Goal: Information Seeking & Learning: Find contact information

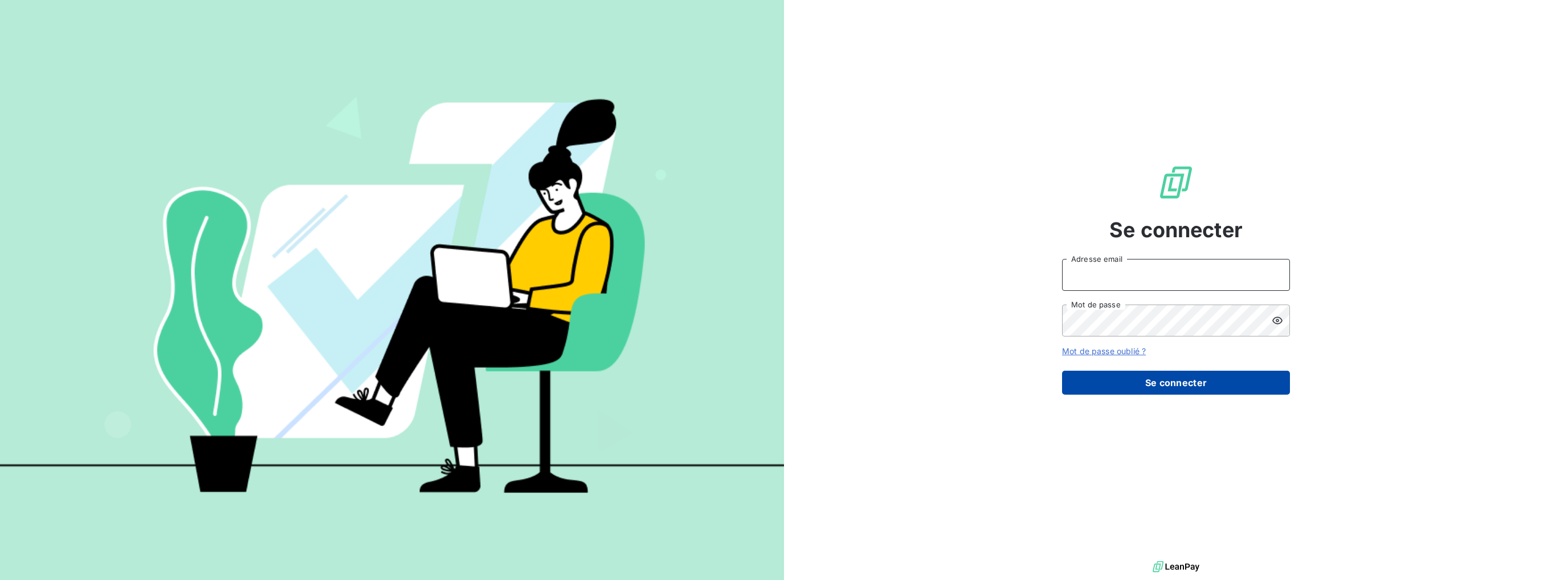
type input "[PERSON_NAME][EMAIL_ADDRESS][DOMAIN_NAME]"
click at [1156, 391] on button "Se connecter" at bounding box center [1175, 383] width 228 height 24
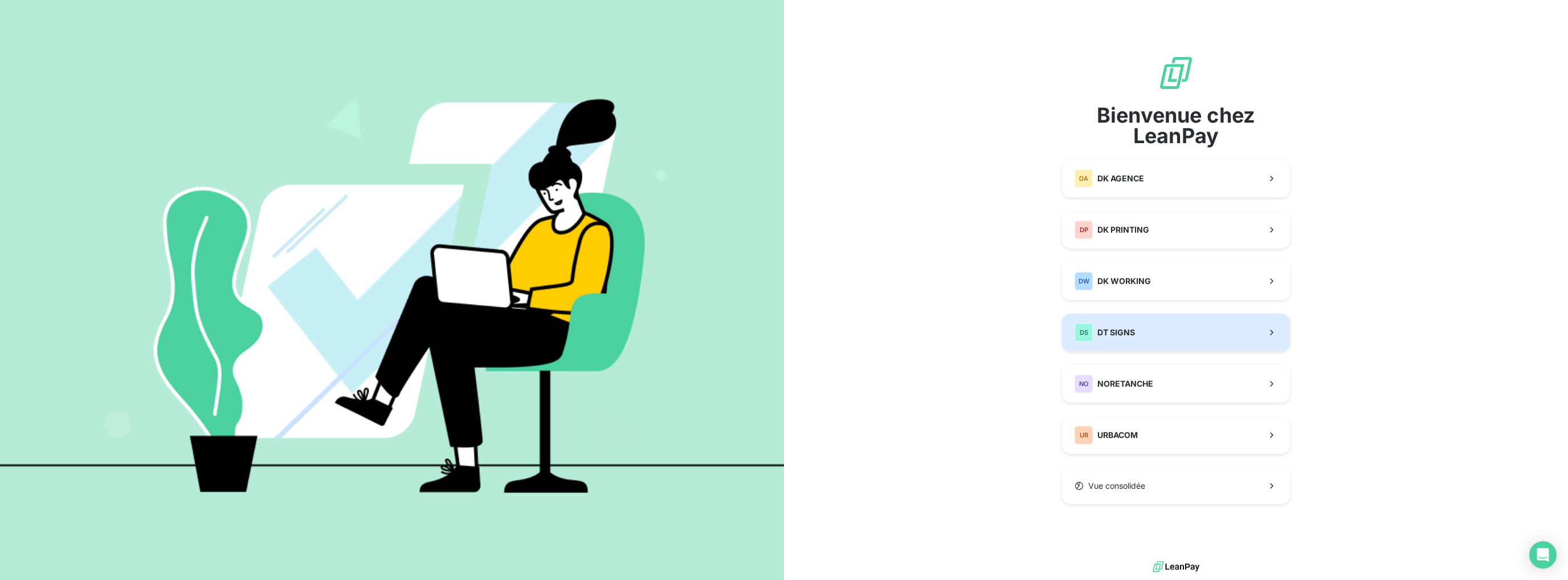
click at [1131, 332] on span "DT SIGNS" at bounding box center [1116, 332] width 38 height 11
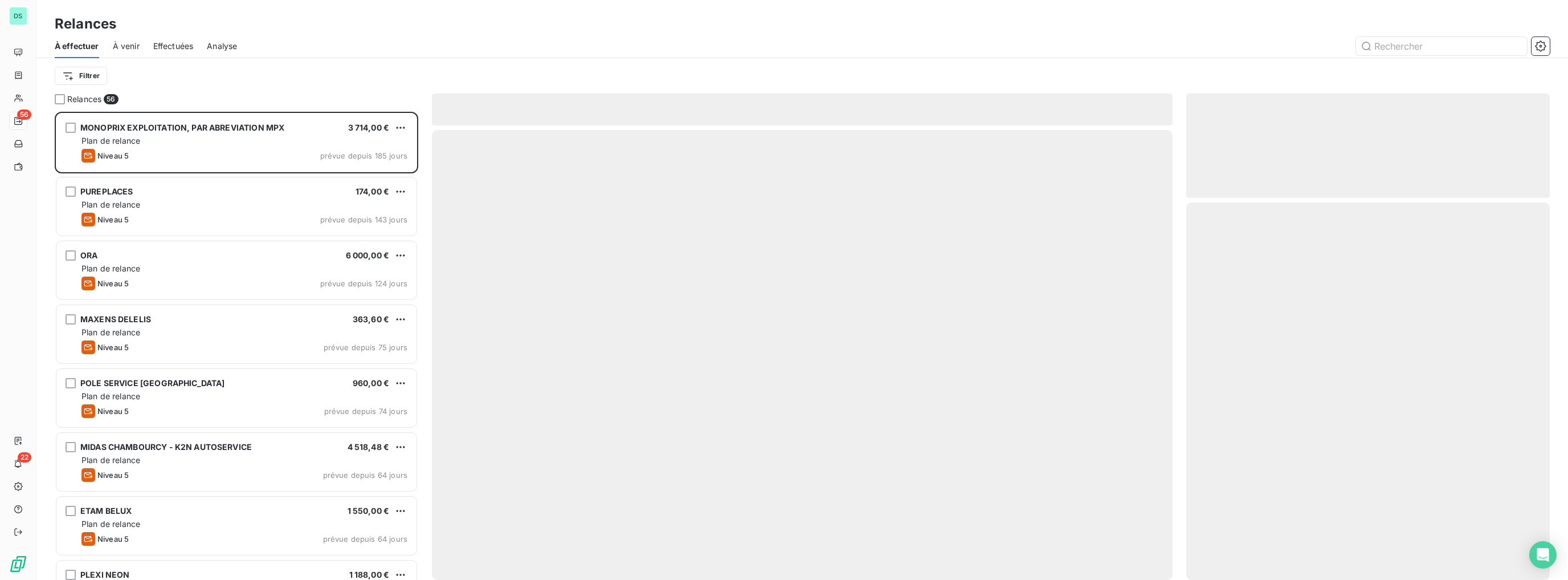
scroll to position [460, 356]
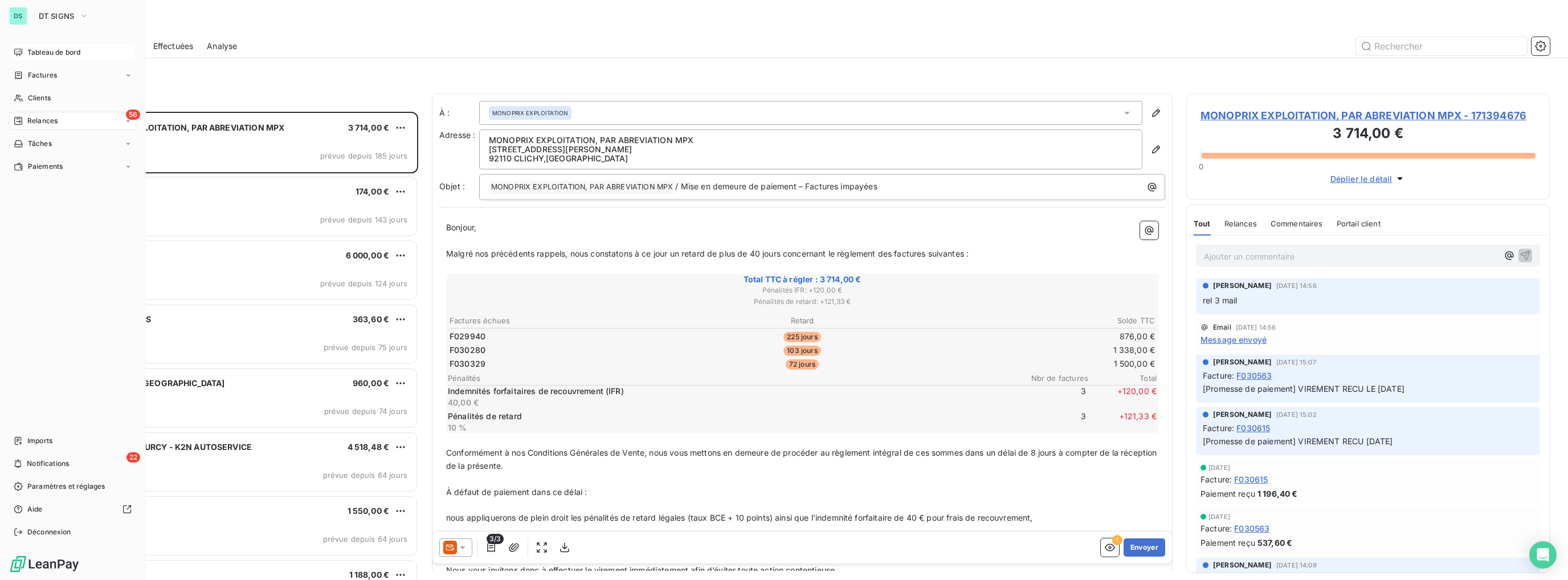
click at [22, 51] on icon at bounding box center [18, 52] width 9 height 9
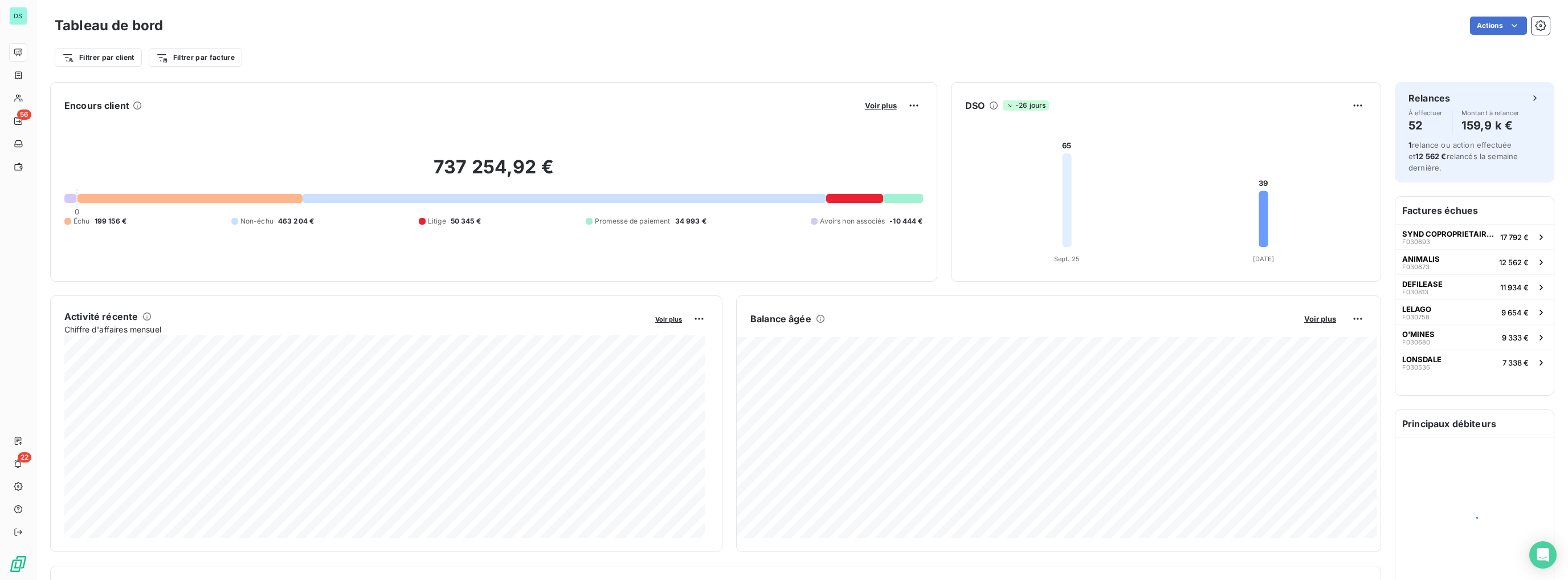
click at [447, 219] on div "Litige 50 345 €" at bounding box center [449, 221] width 62 height 10
click at [447, 219] on div "Litige 50 345 €" at bounding box center [449, 221] width 62 height 10
click at [451, 219] on span "50 345 €" at bounding box center [466, 221] width 30 height 10
click at [665, 216] on span "Promesse de paiement" at bounding box center [632, 221] width 76 height 10
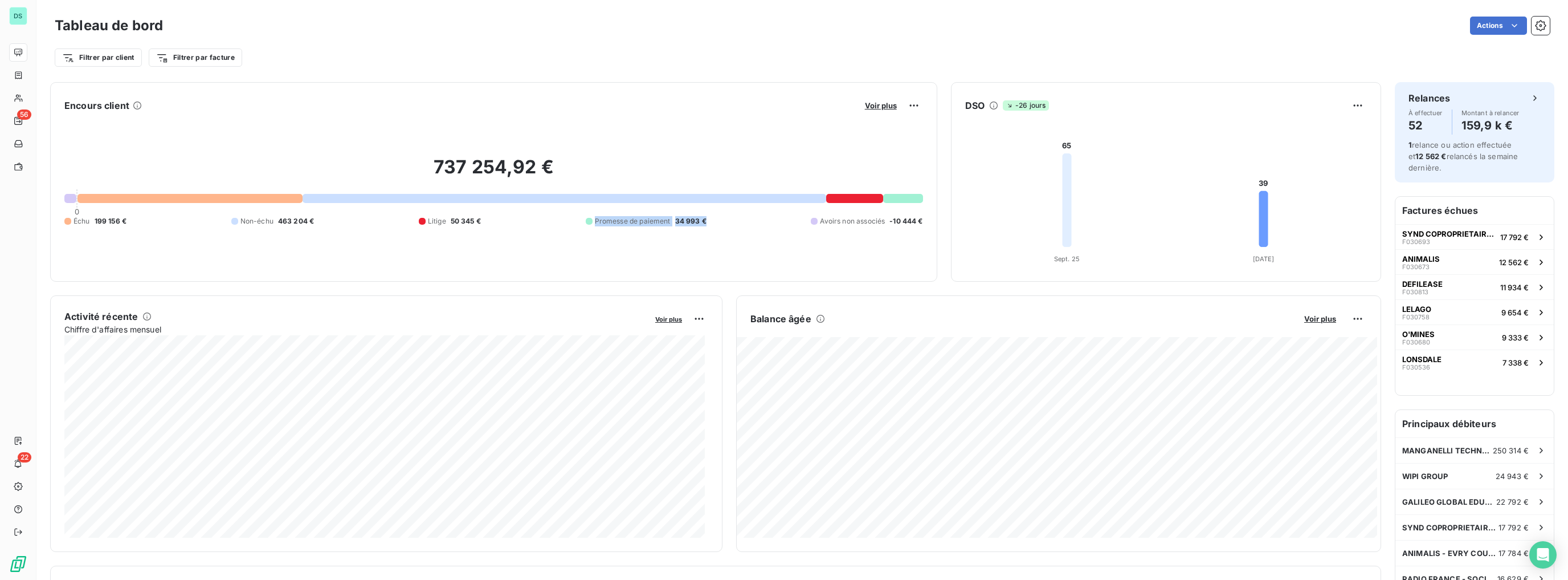
drag, startPoint x: 710, startPoint y: 223, endPoint x: 570, endPoint y: 213, distance: 140.4
click at [572, 213] on div "737 254,92 € 0 Échu 199 156 € Non-échu 463 204 € Litige 50 345 € Promesse de pa…" at bounding box center [494, 191] width 858 height 153
click at [570, 213] on div "737 254,92 € 0 Échu 199 156 € Non-échu 463 204 € Litige 50 345 € Promesse de pa…" at bounding box center [494, 191] width 858 height 153
drag, startPoint x: 323, startPoint y: 225, endPoint x: 211, endPoint y: 217, distance: 112.3
click at [214, 217] on div "Échu 199 156 € Non-échu 463 204 € Litige 50 345 € Promesse de paiement 34 993 €…" at bounding box center [494, 221] width 858 height 10
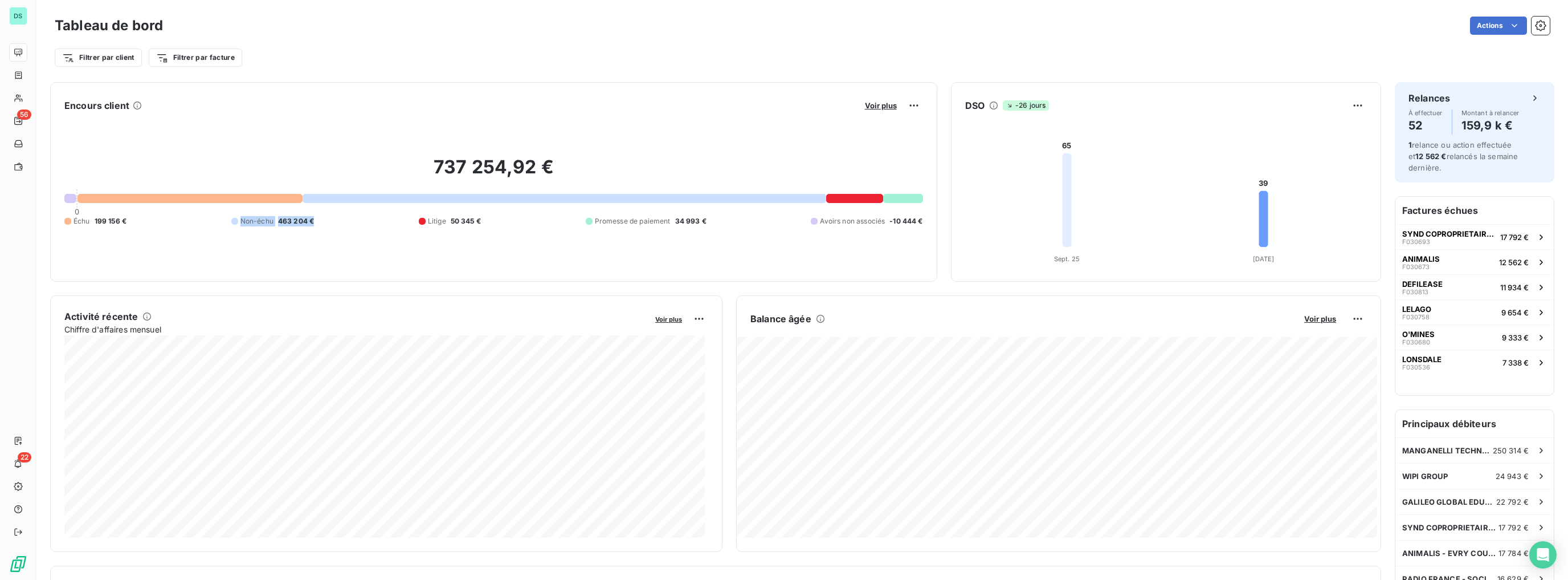
click at [209, 217] on div "Échu 199 156 € Non-échu 463 204 € Litige 50 345 € Promesse de paiement 34 993 €…" at bounding box center [494, 221] width 858 height 10
drag, startPoint x: 189, startPoint y: 221, endPoint x: 73, endPoint y: 222, distance: 116.0
click at [73, 222] on div "Échu 199 156 € Non-échu 463 204 € Litige 50 345 € Promesse de paiement 34 993 €…" at bounding box center [494, 221] width 858 height 10
click at [73, 222] on span "Échu" at bounding box center [81, 221] width 16 height 10
click at [172, 57] on html "DS 56 22 Tableau de bord Actions Filtrer par client Filtrer par facture Encours…" at bounding box center [784, 290] width 1568 height 580
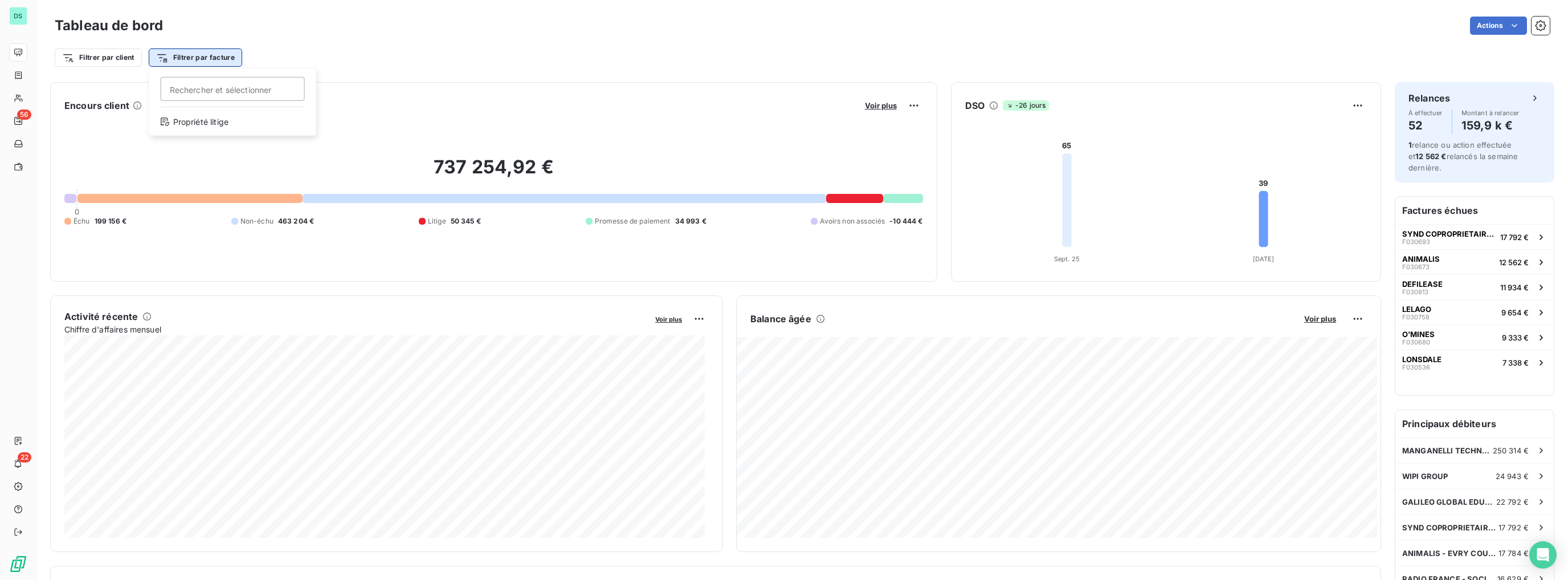
click at [172, 57] on html "DS 56 22 Tableau de bord Actions Filtrer par client Filtrer par facture Recherc…" at bounding box center [784, 290] width 1568 height 580
click at [239, 32] on div "Actions" at bounding box center [863, 26] width 1373 height 19
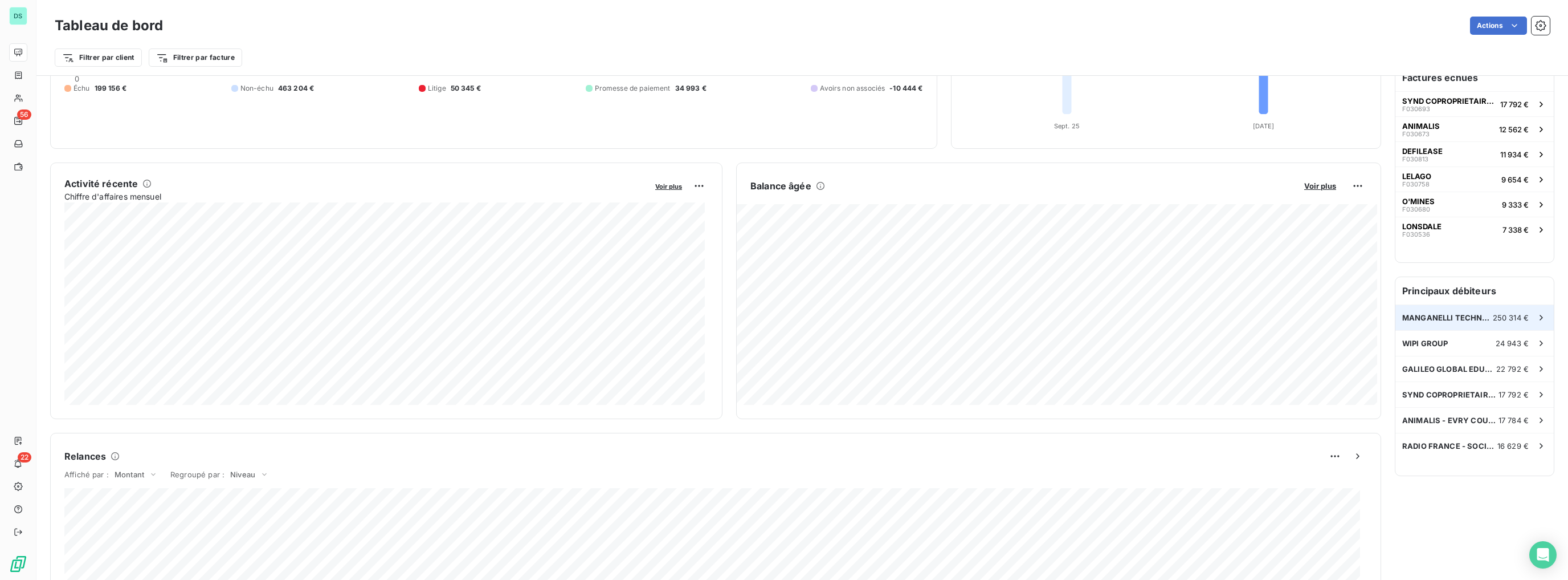
scroll to position [137, 0]
click at [1471, 317] on div "MANGANELLI TECHNOLOGY 250 314 €" at bounding box center [1474, 313] width 159 height 25
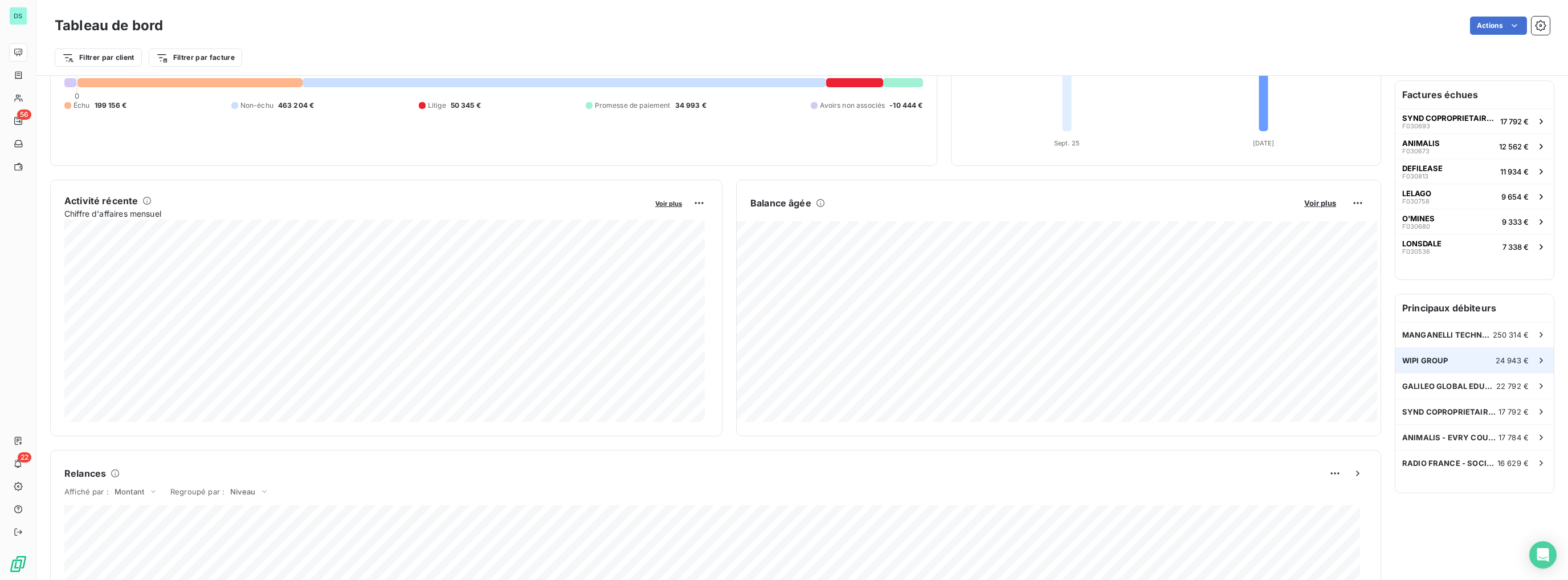
scroll to position [137, 0]
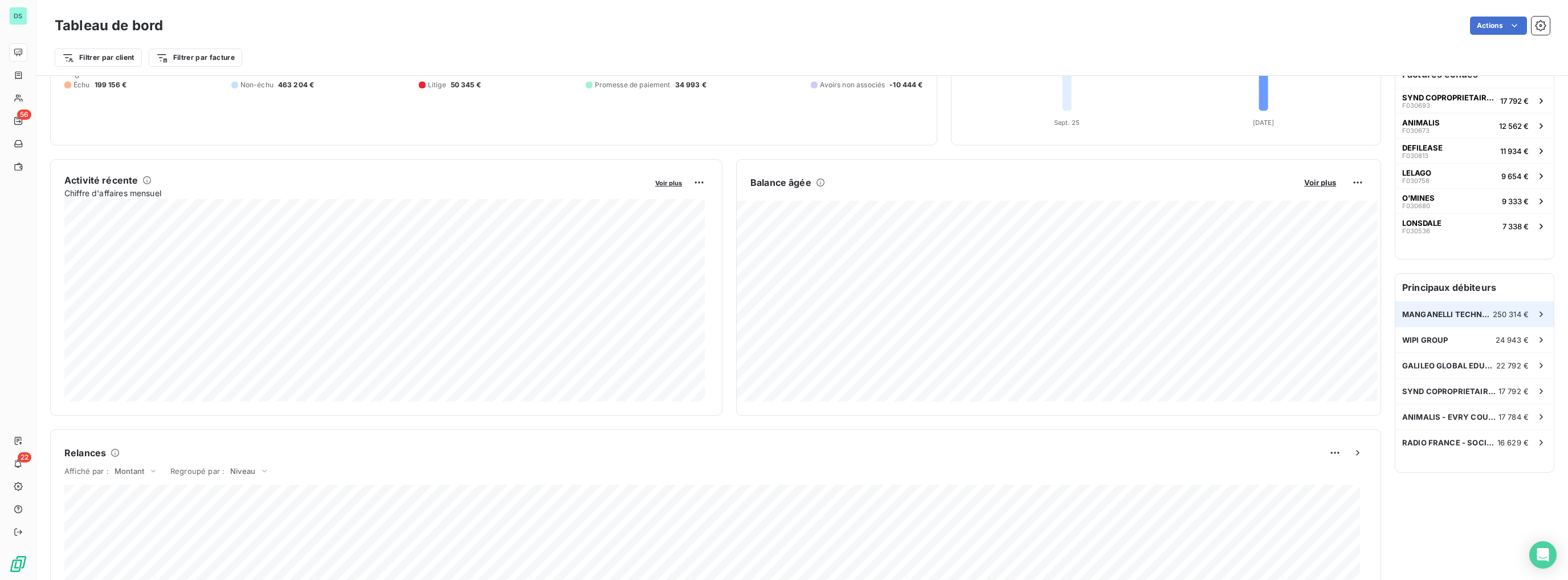
click at [1451, 308] on div "MANGANELLI TECHNOLOGY 250 314 €" at bounding box center [1474, 314] width 159 height 25
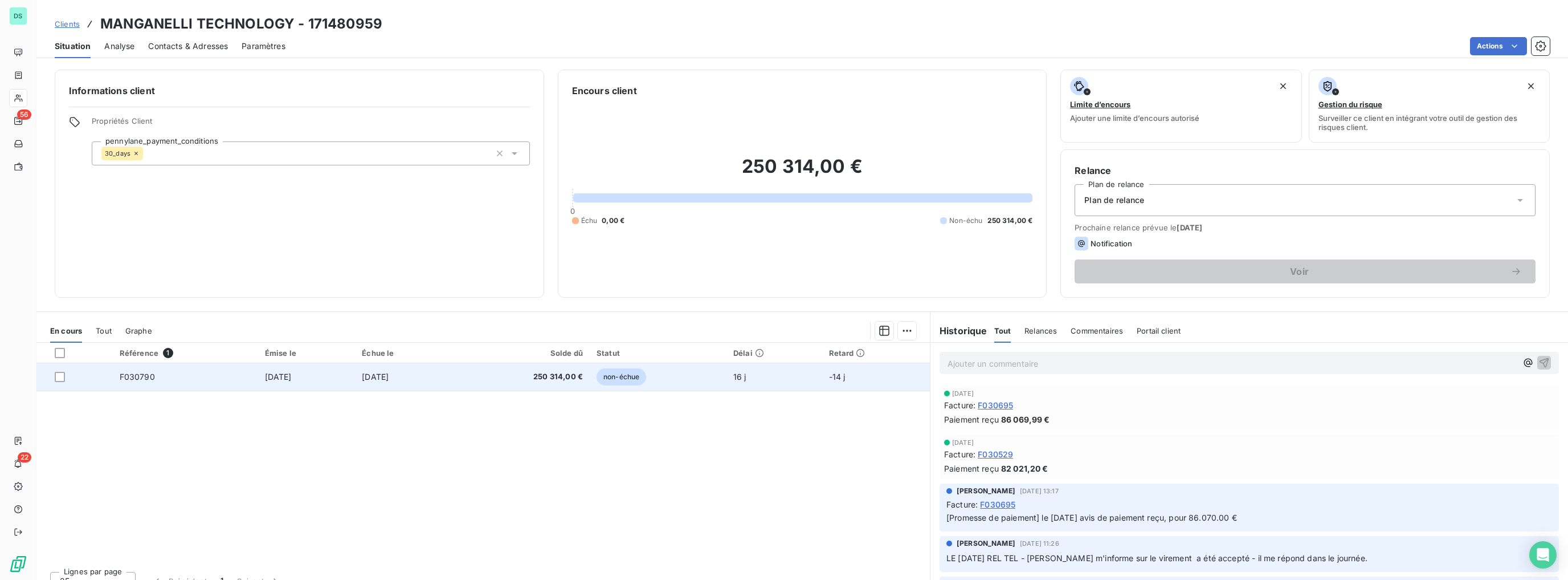
click at [425, 379] on td "[DATE]" at bounding box center [404, 376] width 99 height 27
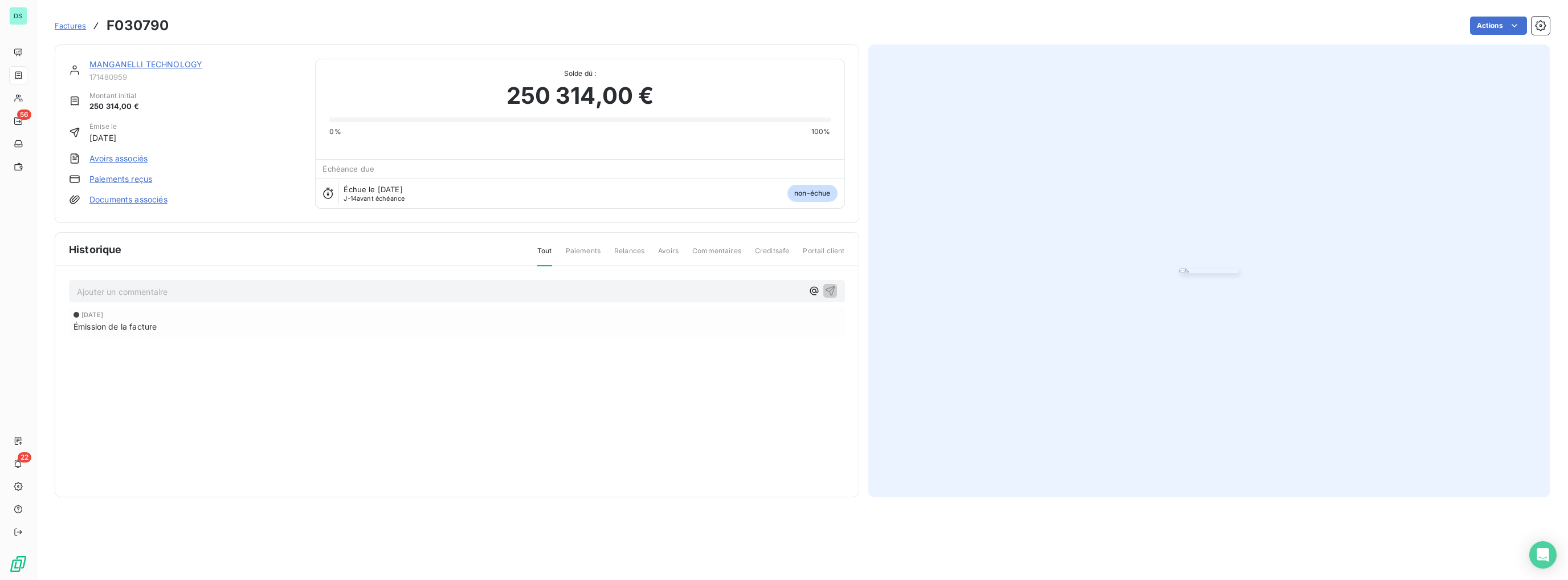
click at [1179, 268] on img "button" at bounding box center [1208, 270] width 59 height 4
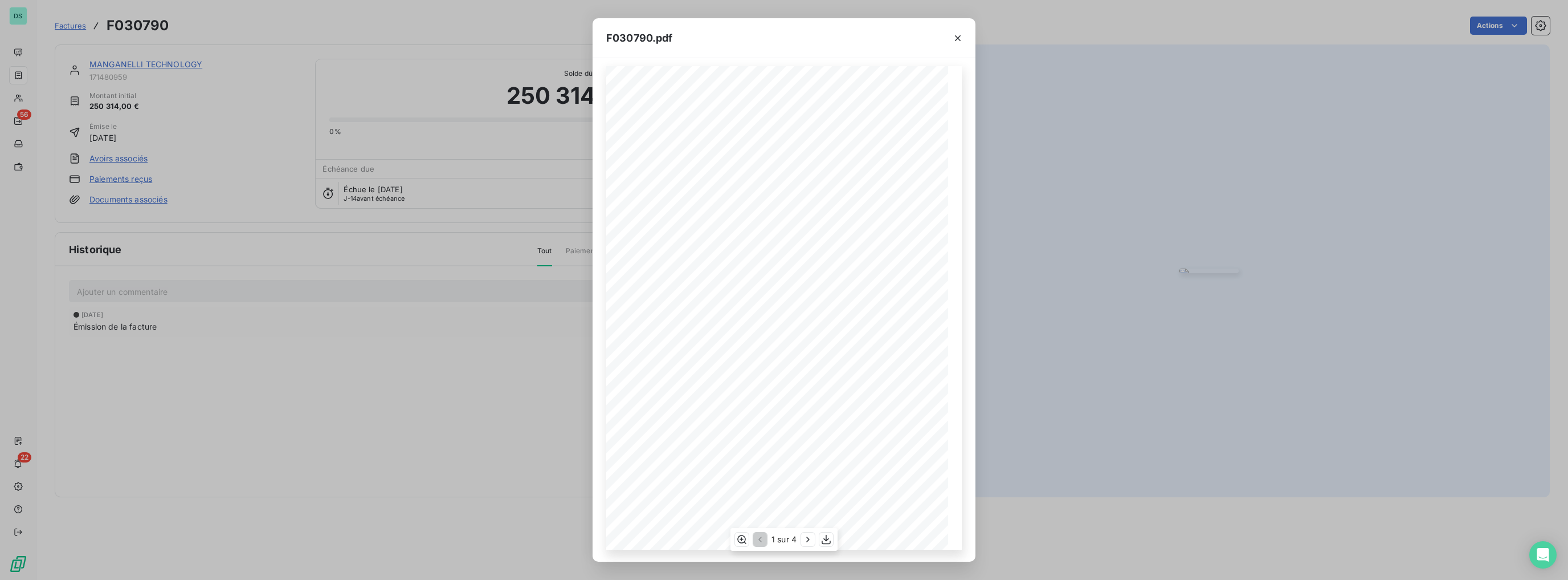
scroll to position [7, 0]
click at [811, 539] on icon "button" at bounding box center [808, 539] width 11 height 11
click at [811, 539] on icon "button" at bounding box center [809, 539] width 11 height 11
click at [758, 535] on icon "button" at bounding box center [759, 539] width 11 height 11
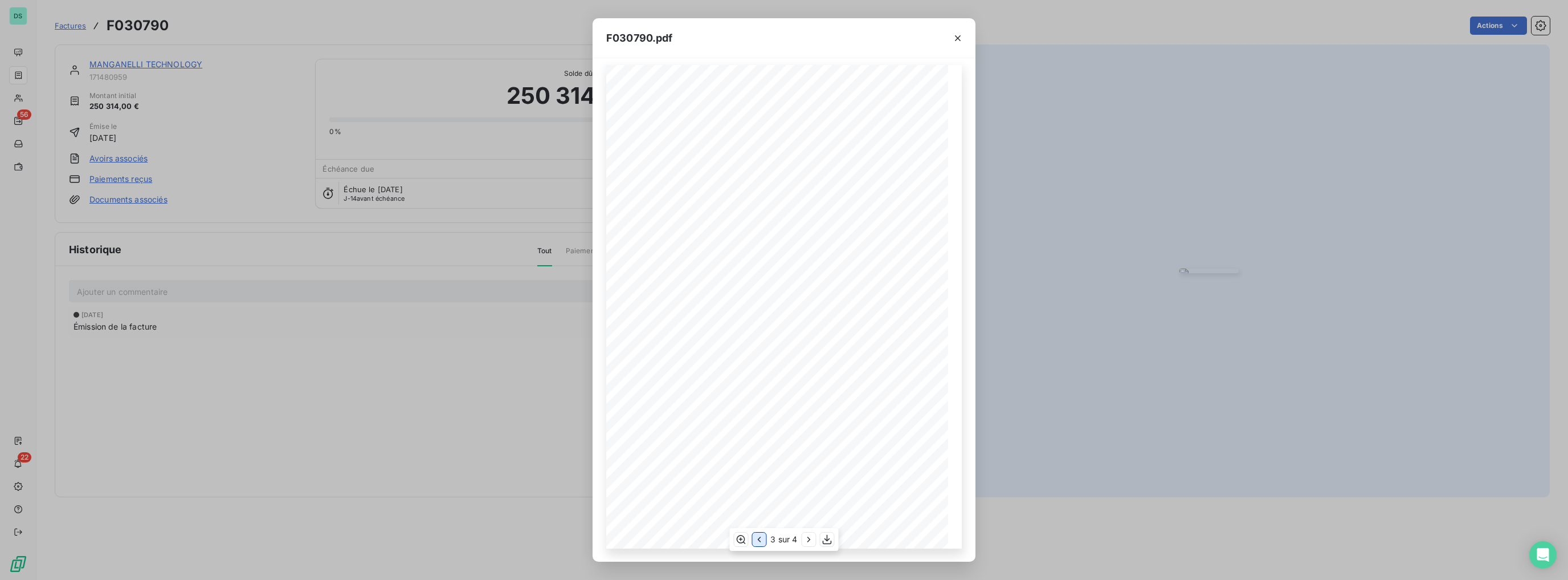
click at [758, 535] on icon "button" at bounding box center [759, 539] width 11 height 11
click at [807, 540] on icon "button" at bounding box center [808, 539] width 11 height 11
click at [807, 540] on icon "button" at bounding box center [809, 539] width 11 height 11
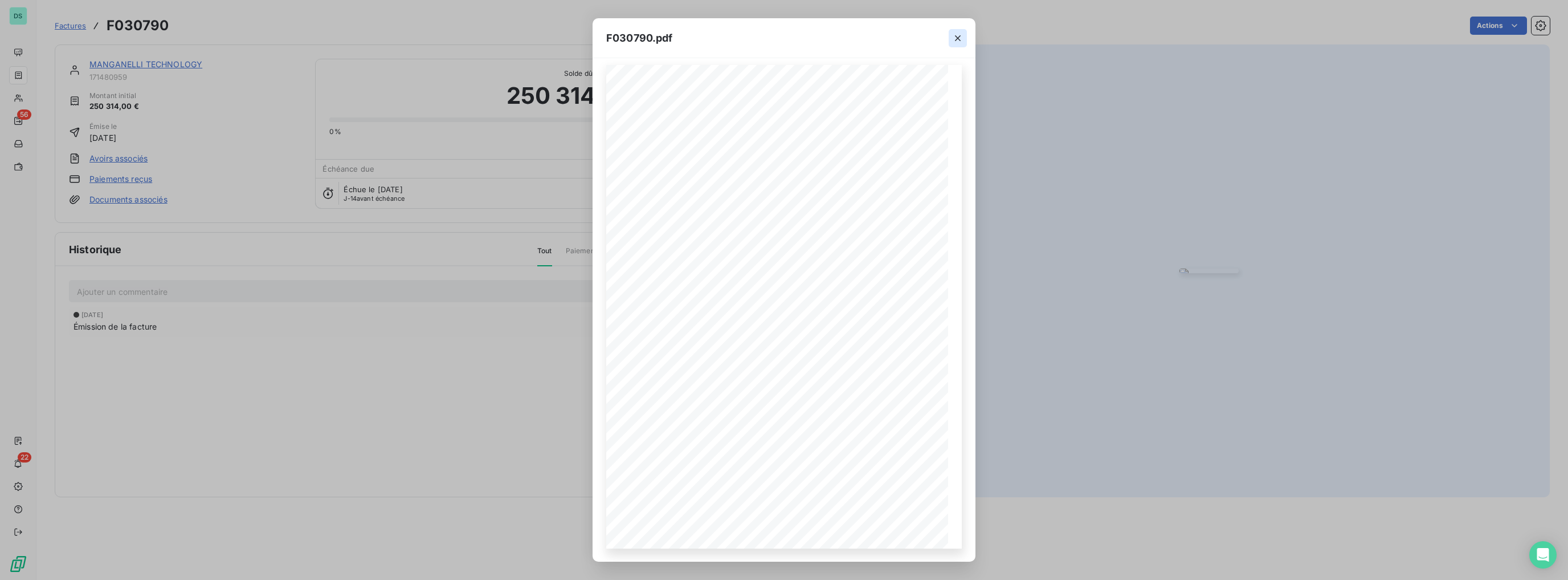
click at [952, 34] on icon "button" at bounding box center [958, 38] width 11 height 11
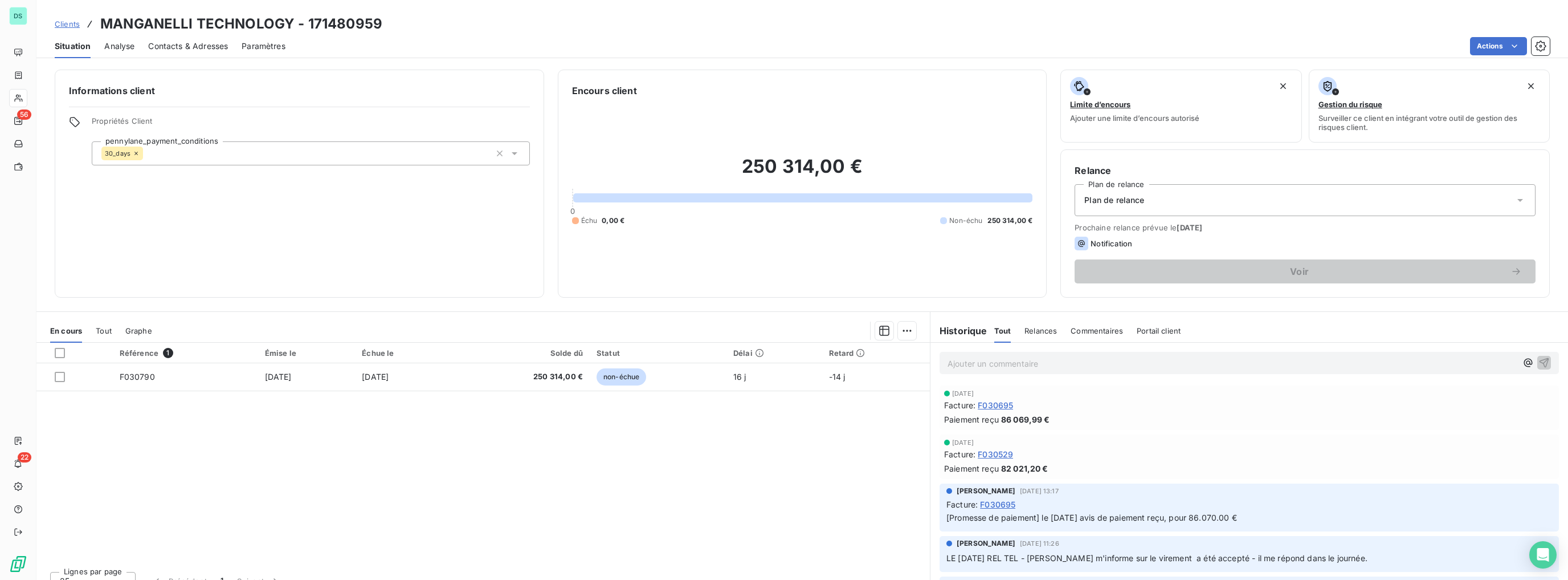
drag, startPoint x: 529, startPoint y: 329, endPoint x: 510, endPoint y: 320, distance: 21.0
click at [515, 322] on div at bounding box center [540, 331] width 750 height 19
click at [976, 370] on p "Ajouter un commentaire ﻿" at bounding box center [1232, 364] width 569 height 14
click at [1426, 401] on span "[PERSON_NAME]" at bounding box center [1450, 401] width 136 height 10
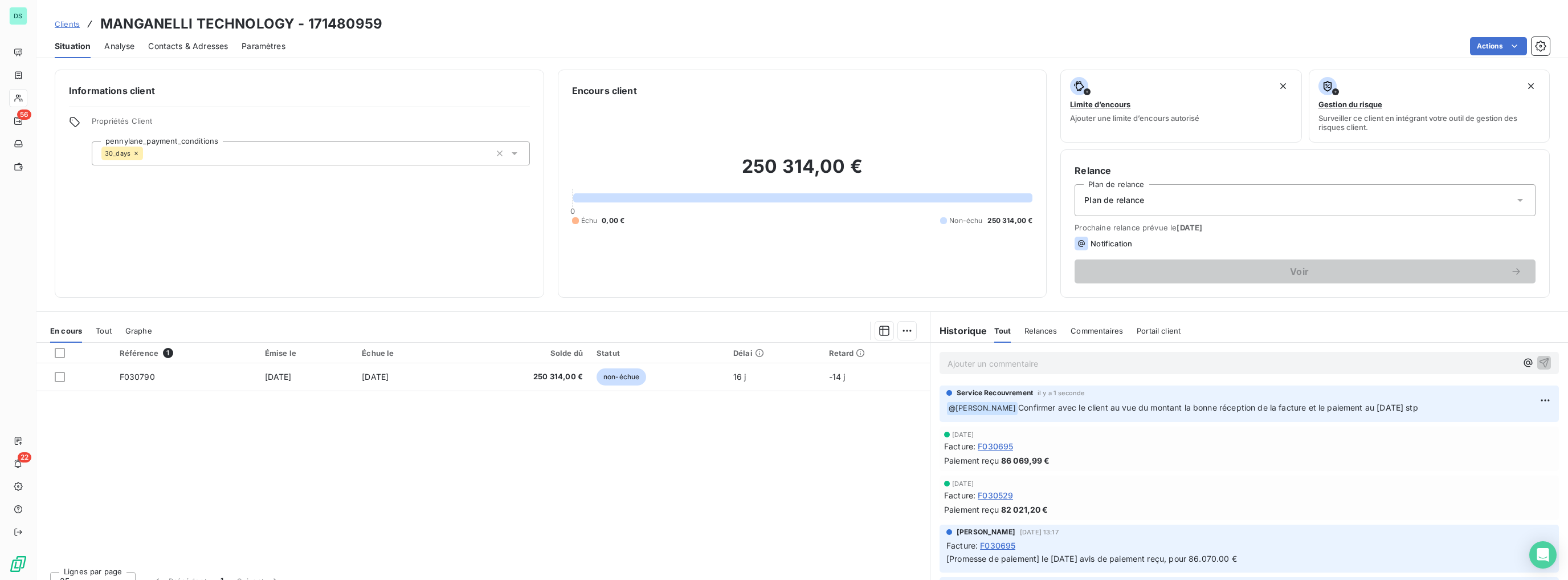
click at [68, 21] on span "Clients" at bounding box center [67, 23] width 25 height 9
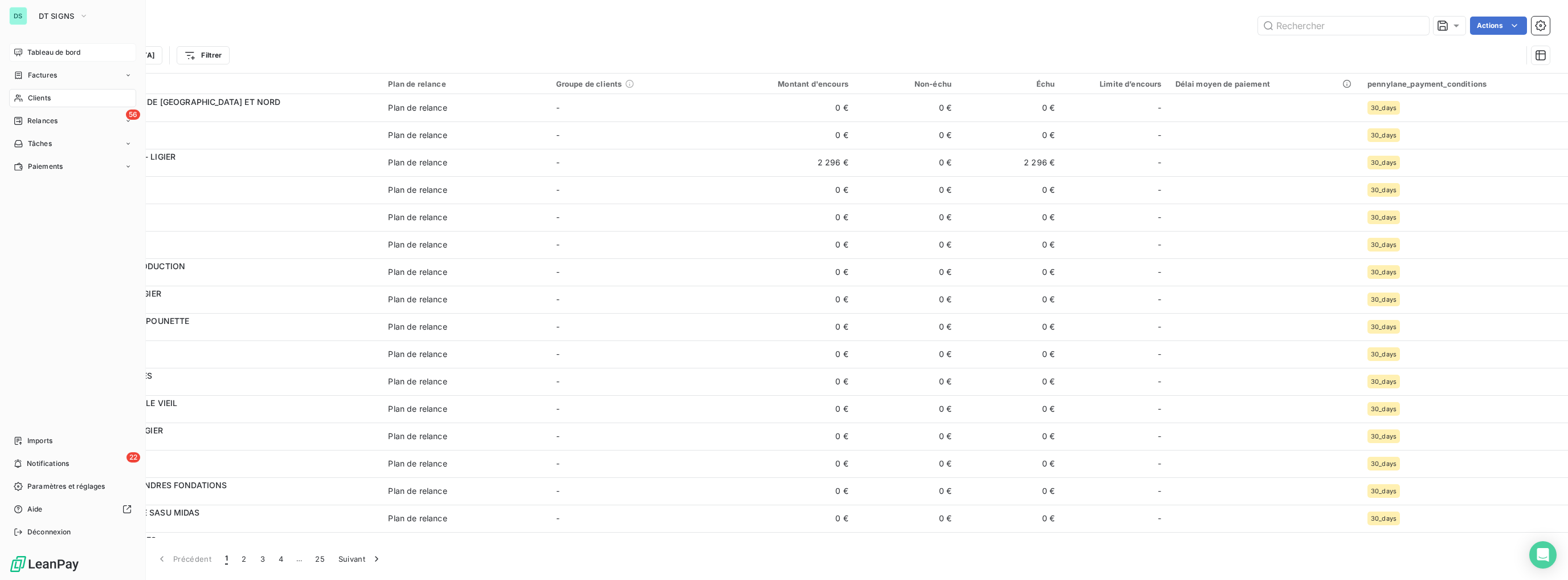
click at [21, 51] on icon at bounding box center [18, 52] width 9 height 9
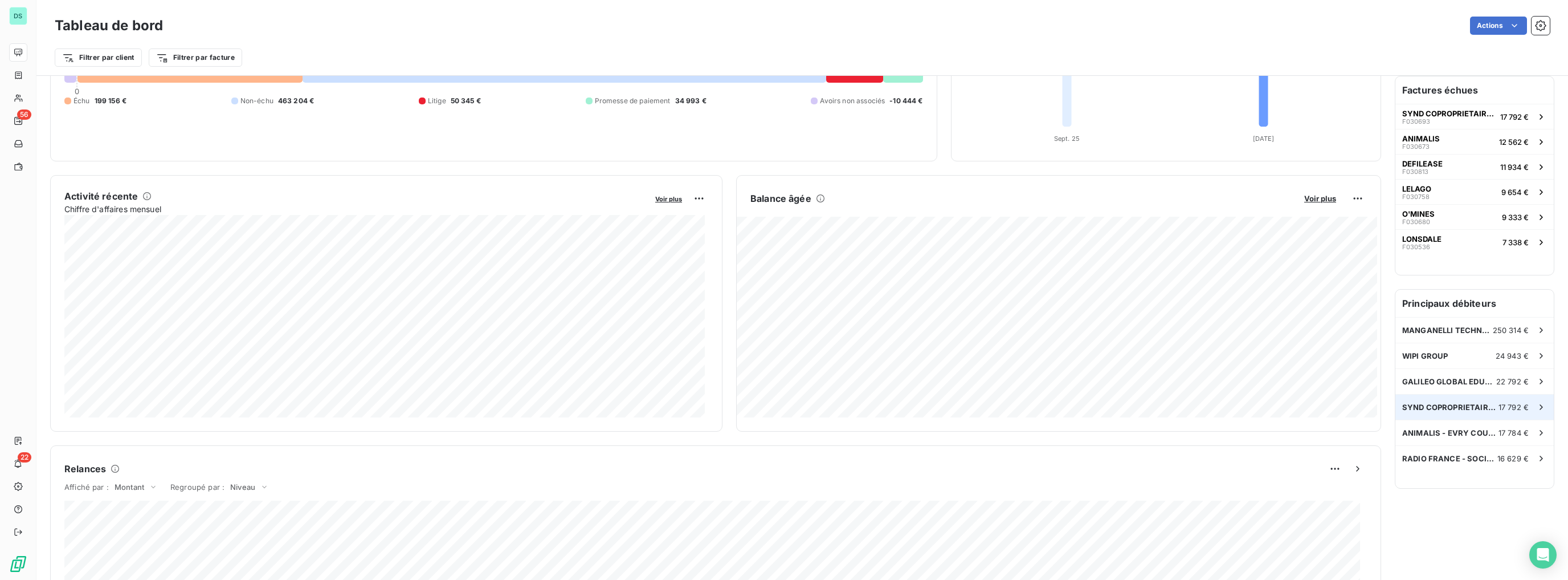
scroll to position [137, 0]
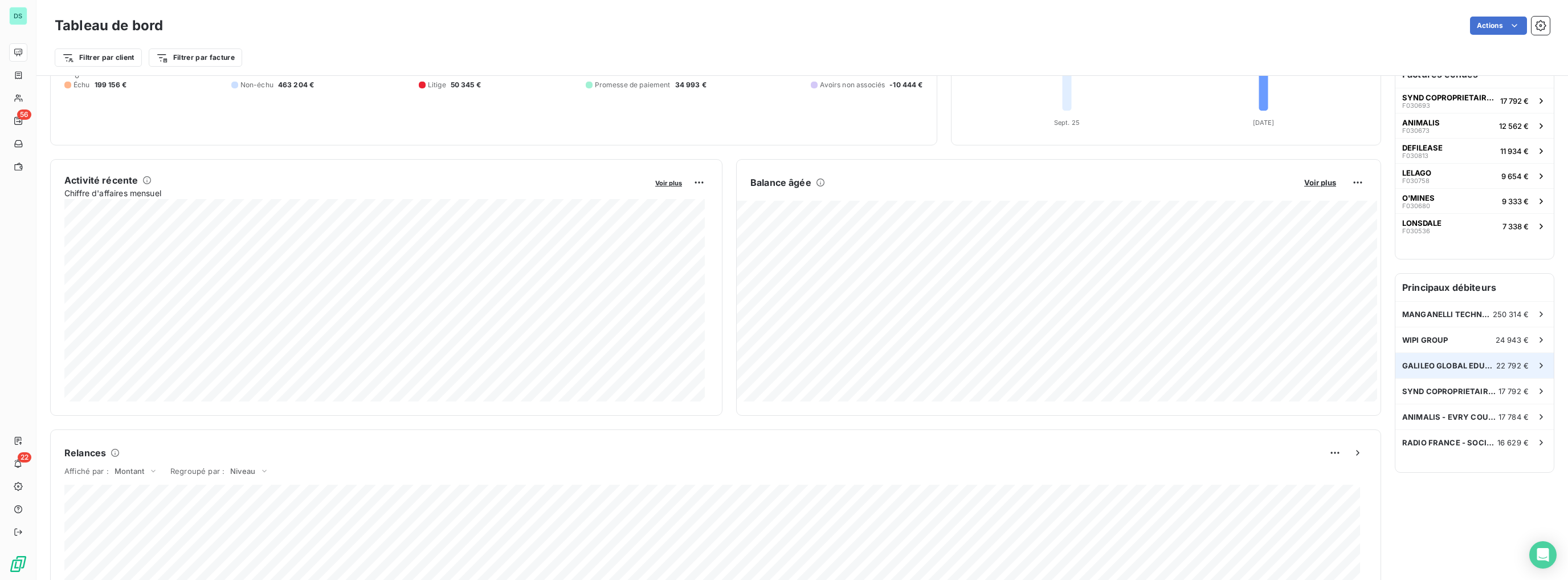
click at [1440, 367] on span "GALILEO GLOBAL EDUCATION FRANCE DEVELOPPEMENT 1" at bounding box center [1449, 365] width 94 height 9
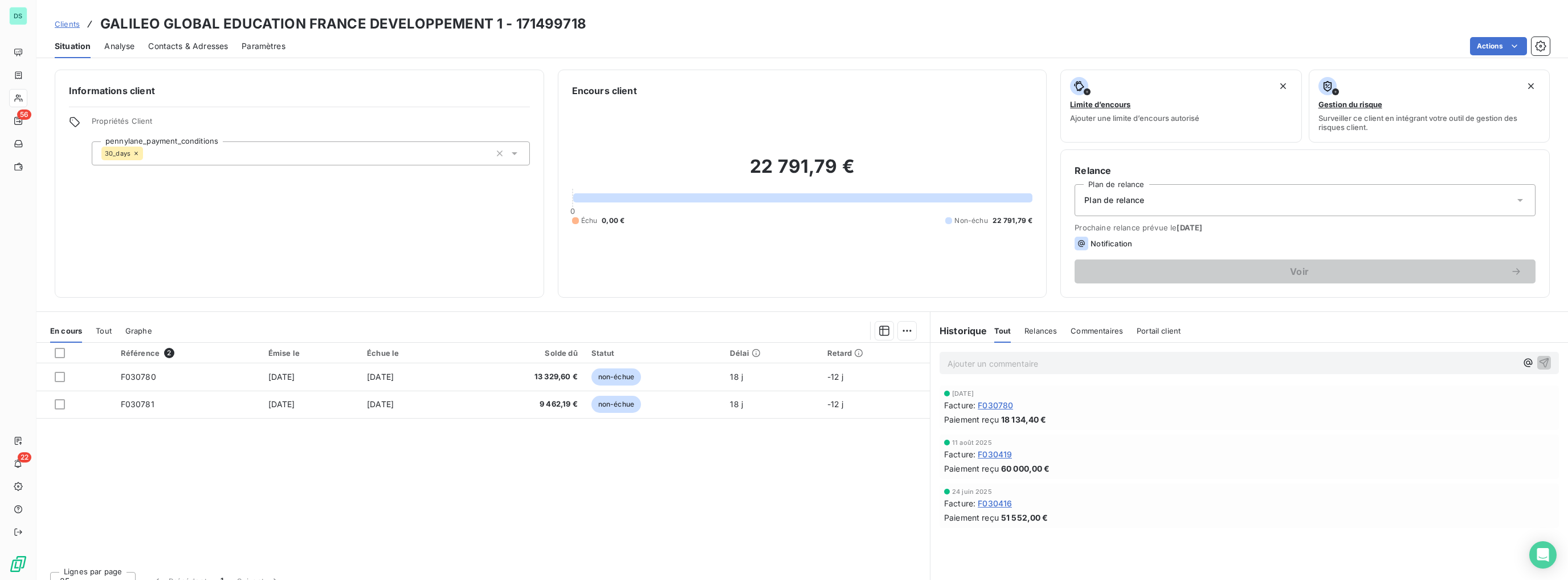
click at [127, 51] on span "Analyse" at bounding box center [119, 46] width 30 height 11
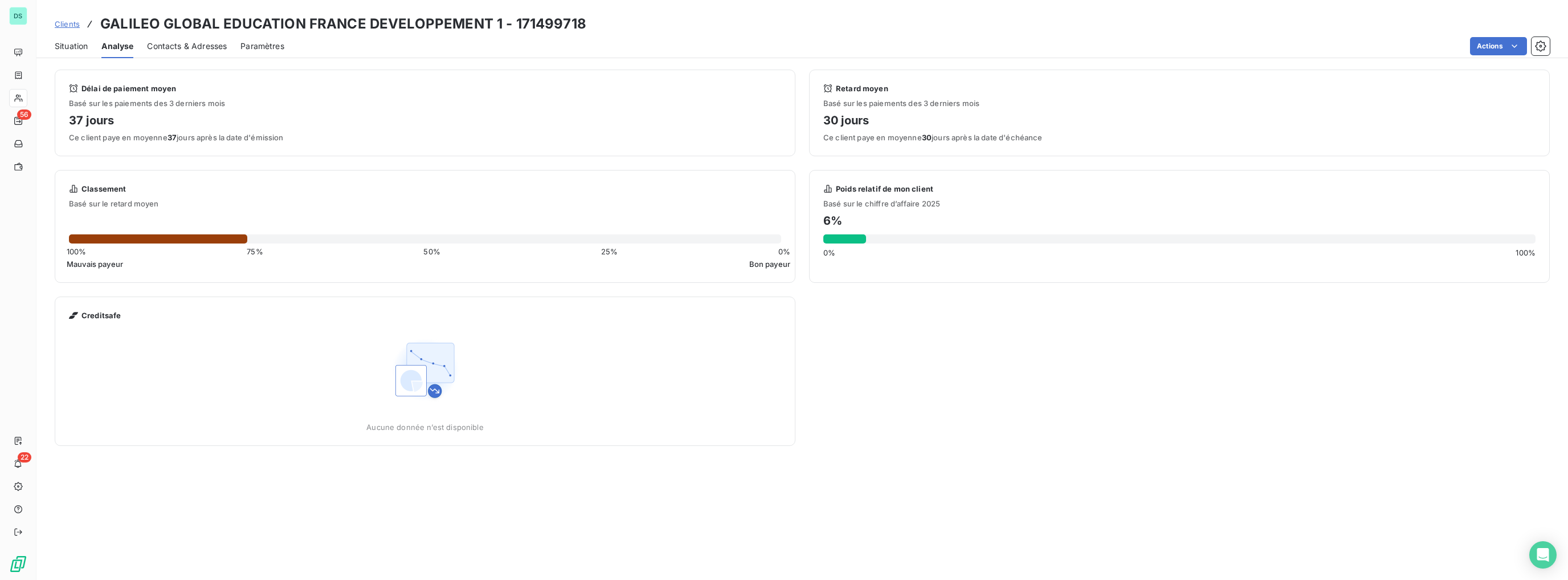
click at [85, 47] on span "Situation" at bounding box center [71, 46] width 33 height 11
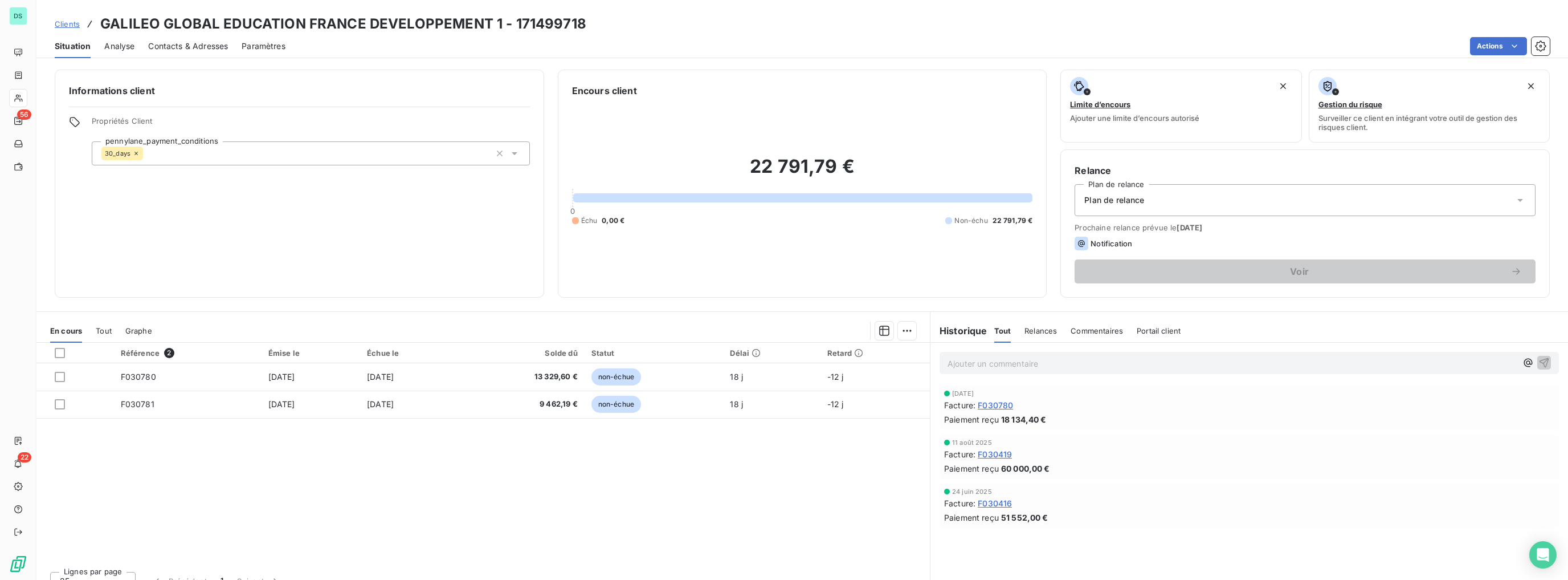
click at [128, 24] on h3 "GALILEO GLOBAL EDUCATION FRANCE DEVELOPPEMENT 1 - 171499718" at bounding box center [343, 23] width 486 height 21
copy h3 "GALILEO"
click at [68, 24] on span "Clients" at bounding box center [67, 23] width 25 height 9
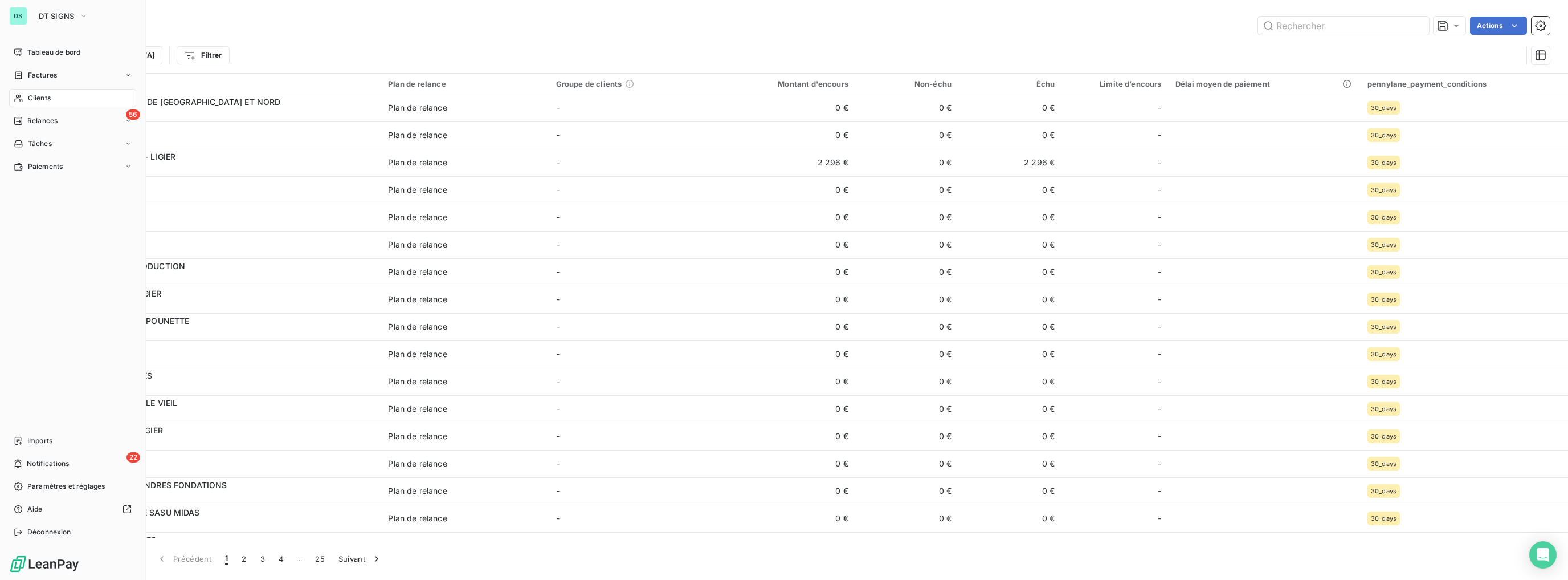
click at [25, 41] on div "DS DT SIGNS Tableau de bord Factures Clients 56 Relances Tâches Paiements Impor…" at bounding box center [73, 290] width 146 height 580
click at [25, 48] on div "Tableau de bord" at bounding box center [73, 53] width 127 height 19
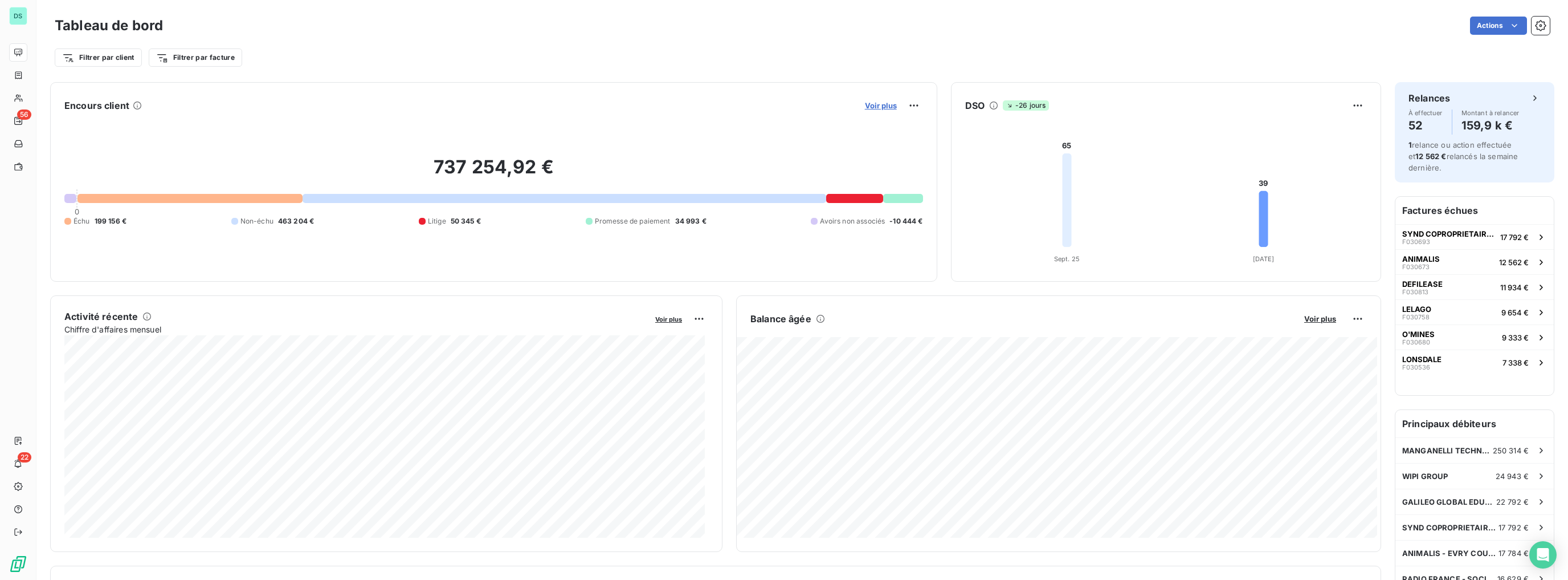
click at [875, 108] on span "Voir plus" at bounding box center [880, 105] width 32 height 9
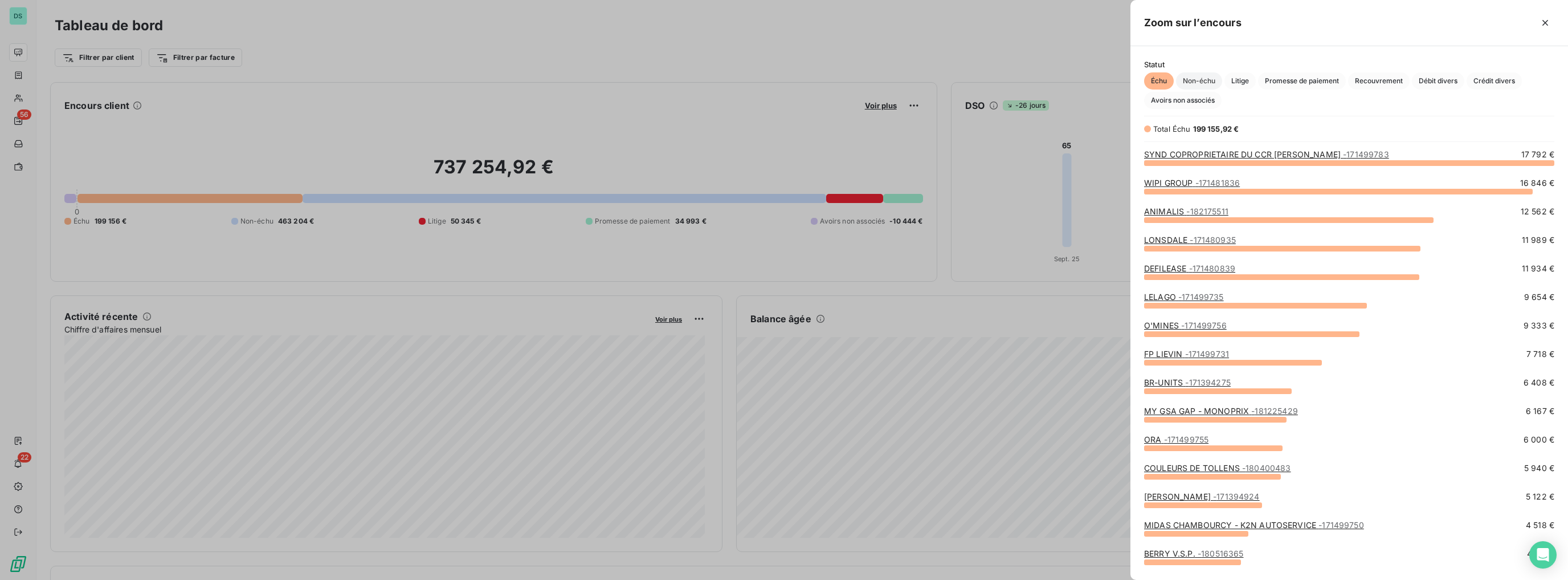
click at [1201, 79] on span "Non-échu" at bounding box center [1199, 81] width 46 height 17
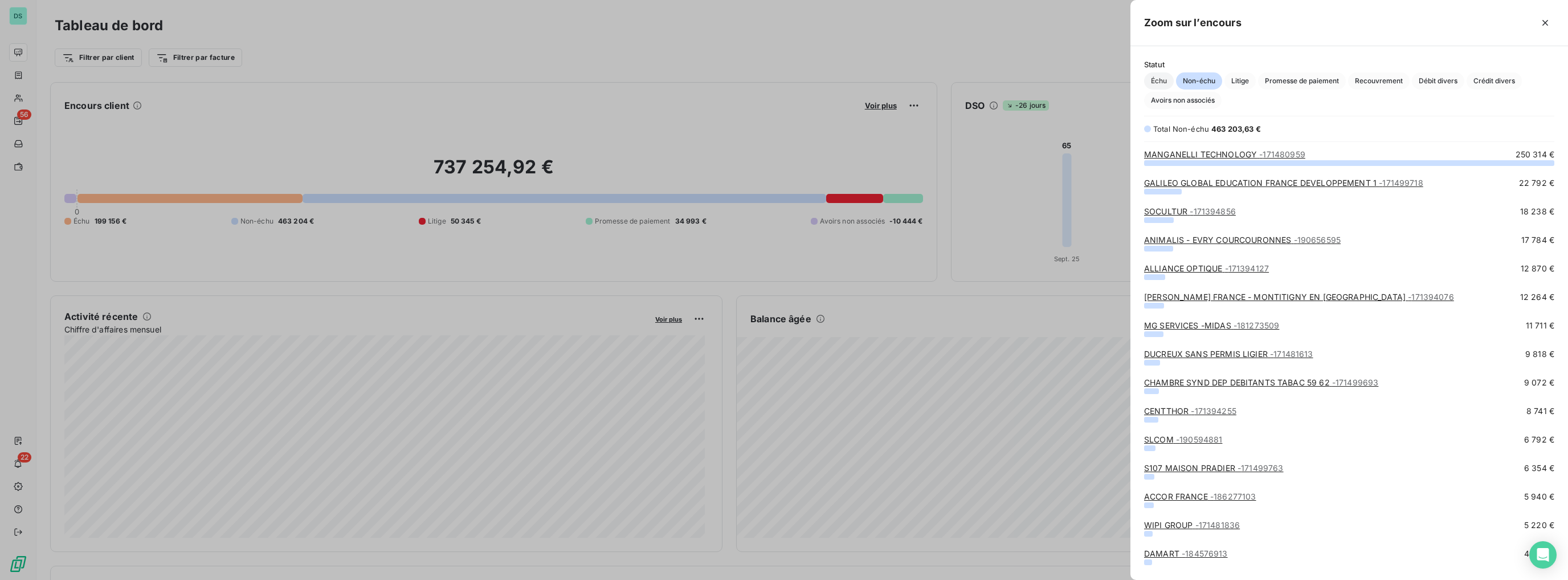
click at [1163, 79] on span "Échu" at bounding box center [1159, 81] width 30 height 17
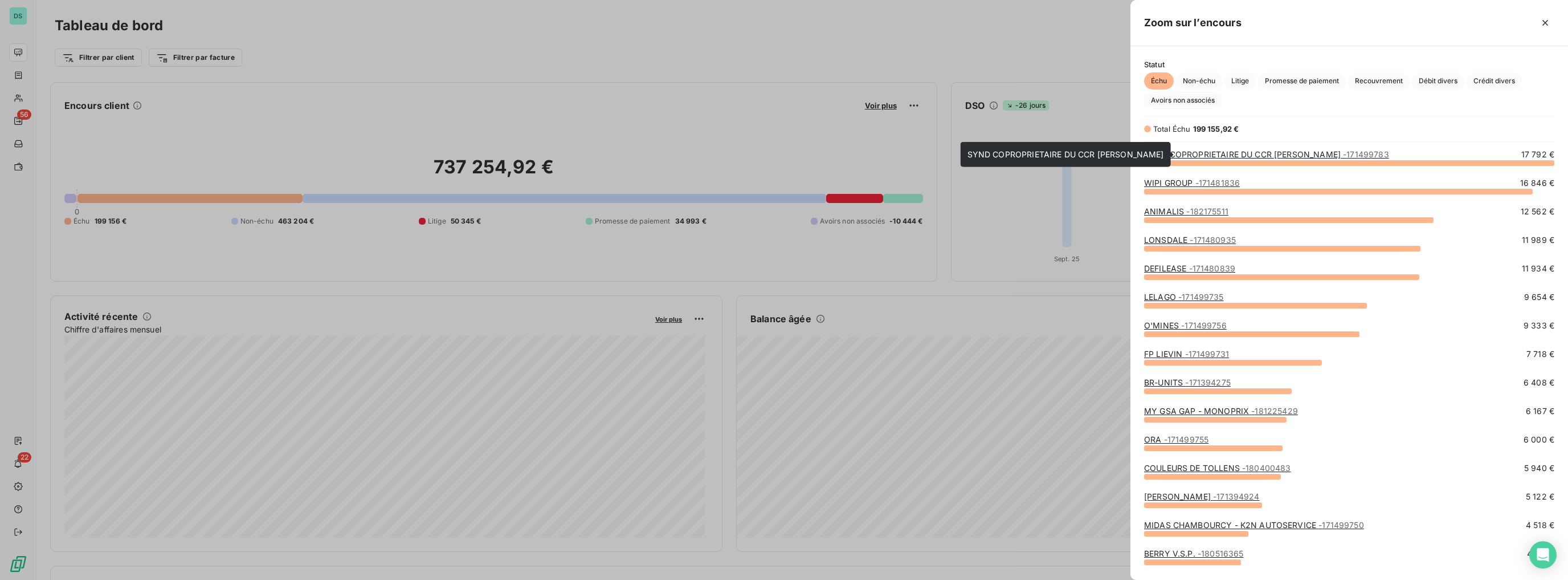
click at [1302, 151] on link "SYND COPROPRIETAIRE DU CCR VELIZY II - 171499783" at bounding box center [1266, 154] width 245 height 10
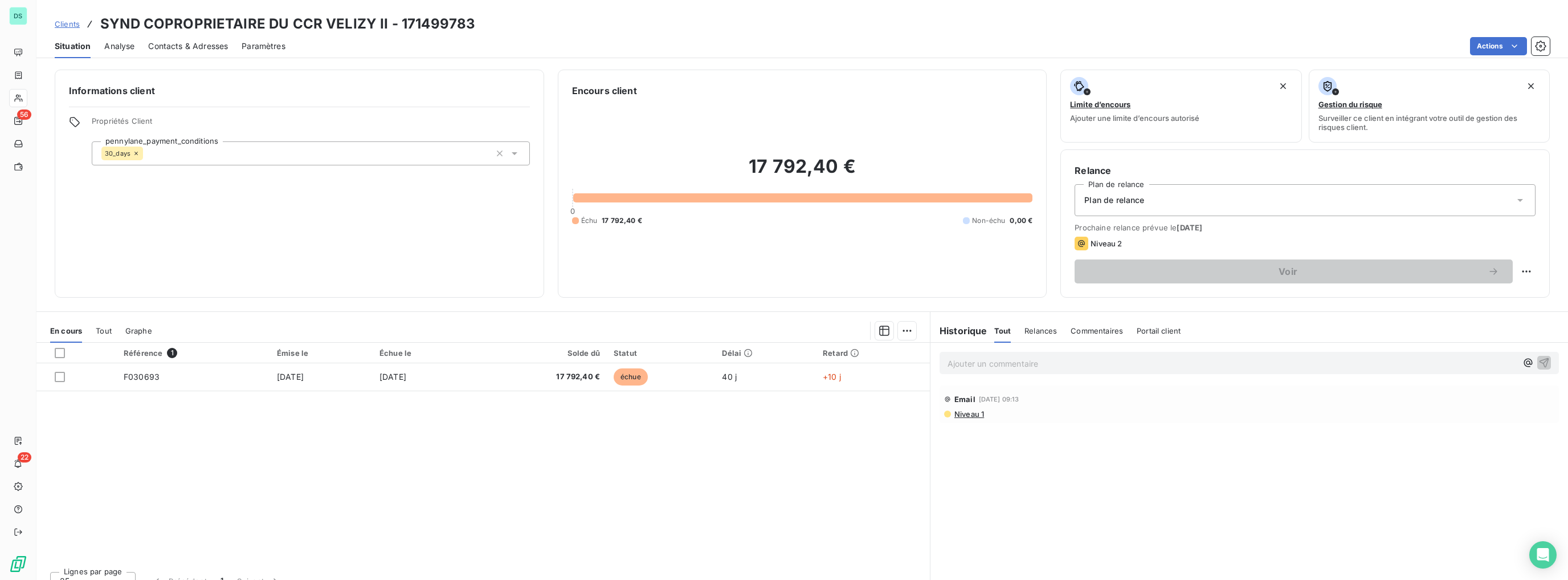
click at [431, 16] on h3 "SYND COPROPRIETAIRE DU CCR VELIZY II - 171499783" at bounding box center [287, 23] width 375 height 21
click at [431, 17] on h3 "SYND COPROPRIETAIRE DU CCR VELIZY II - 171499783" at bounding box center [287, 23] width 375 height 21
copy h3 "171499783"
click at [227, 35] on div "Contacts & Adresses" at bounding box center [188, 46] width 80 height 24
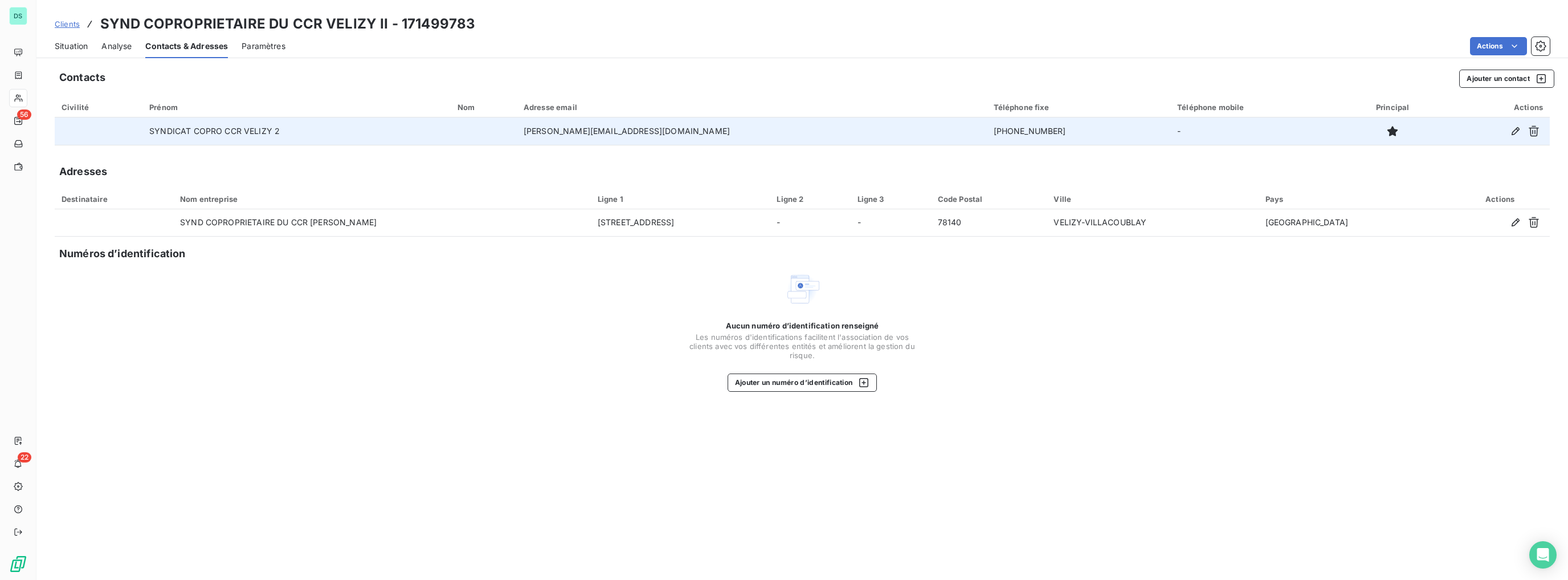
click at [680, 133] on td "[PERSON_NAME][EMAIL_ADDRESS][DOMAIN_NAME]" at bounding box center [752, 131] width 470 height 27
copy td "[PERSON_NAME][EMAIL_ADDRESS][DOMAIN_NAME]"
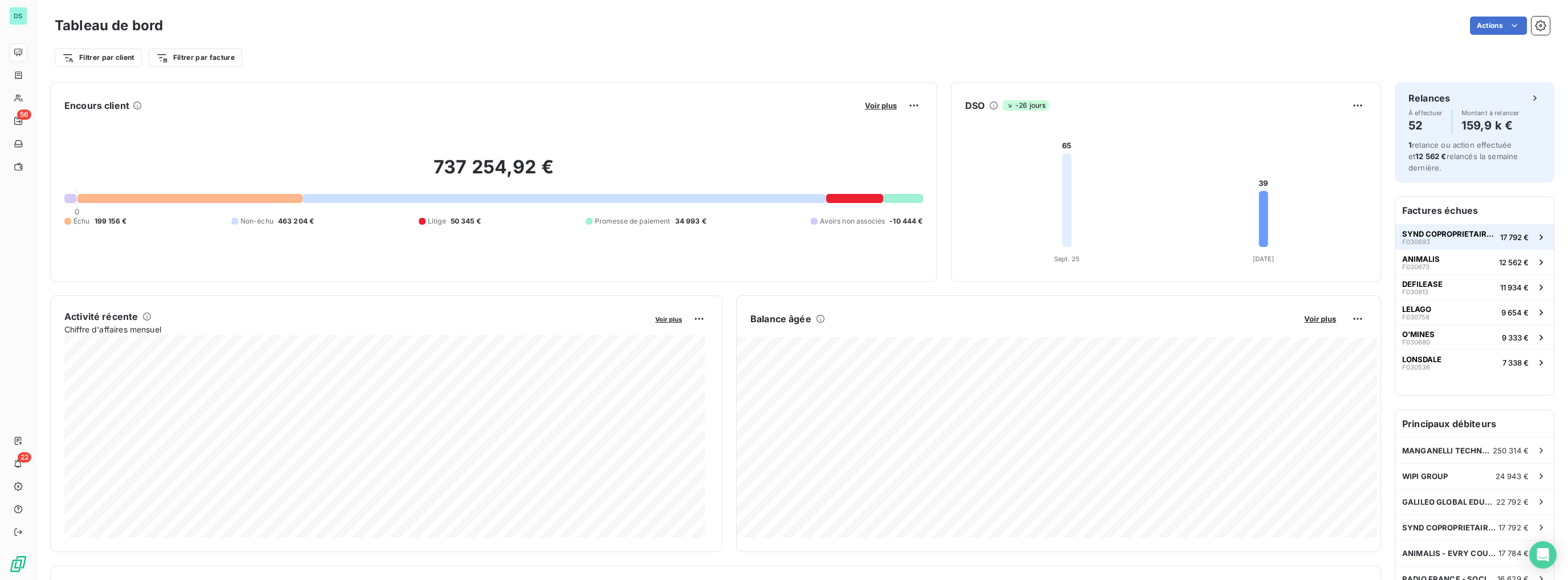
click at [1429, 236] on span "SYND COPROPRIETAIRE DU CCR [PERSON_NAME]" at bounding box center [1449, 233] width 93 height 9
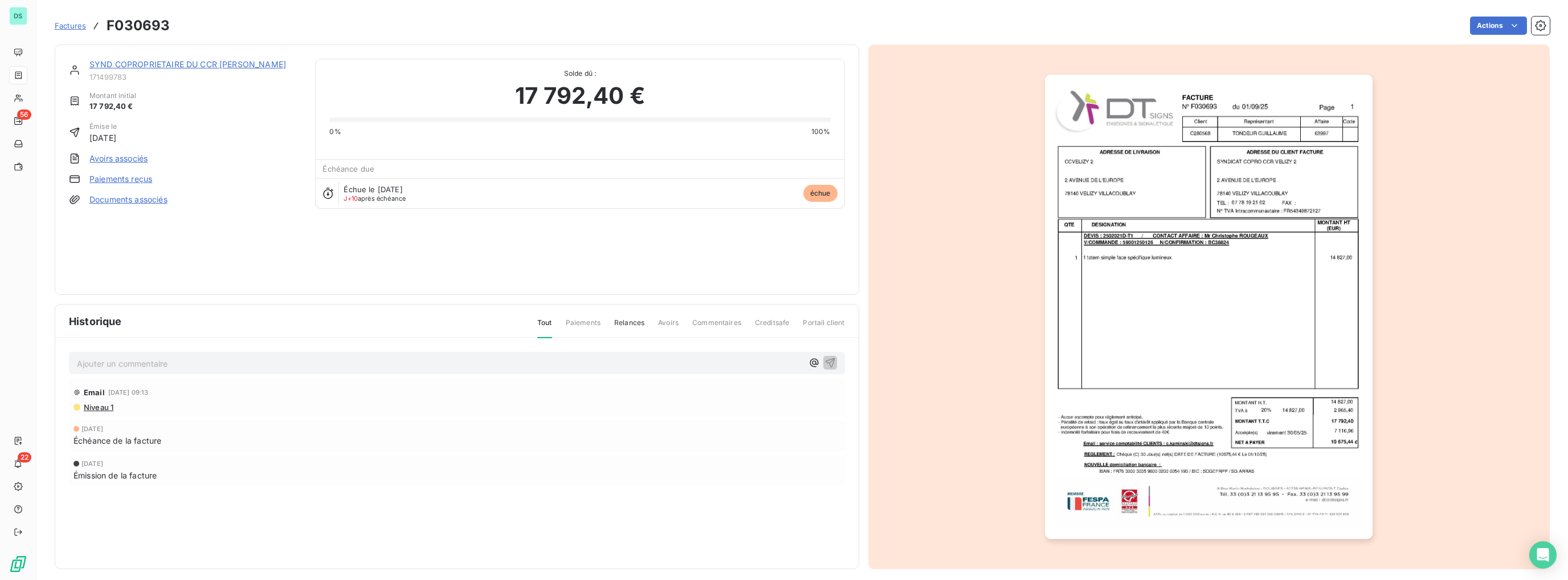
click at [1484, 14] on div "Factures F030693 Actions" at bounding box center [802, 26] width 1495 height 24
click at [1483, 21] on html "DS 56 22 Factures F030693 Actions SYND COPROPRIETAIRE DU CCR VELIZY II 17149978…" at bounding box center [784, 290] width 1568 height 580
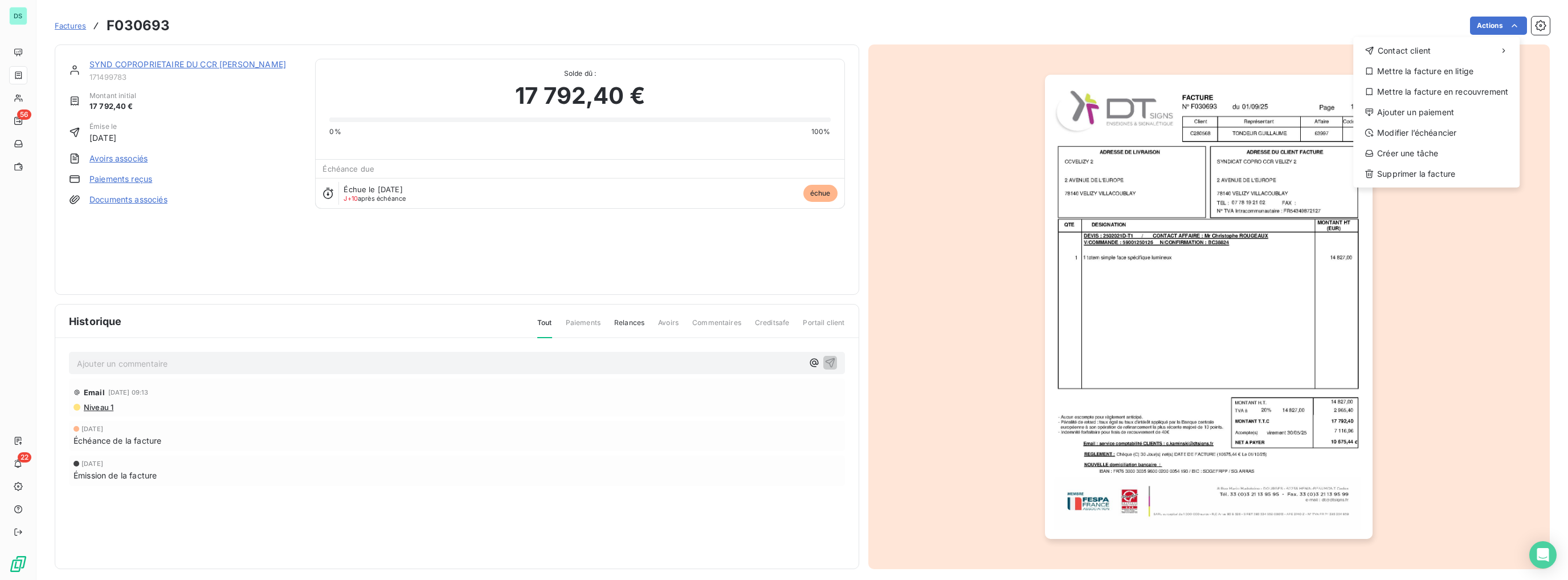
click at [641, 47] on html "DS 56 22 Factures F030693 Actions Contact client Mettre la facture en litige Me…" at bounding box center [784, 290] width 1568 height 580
